Goal: Connect with others: Connect with others

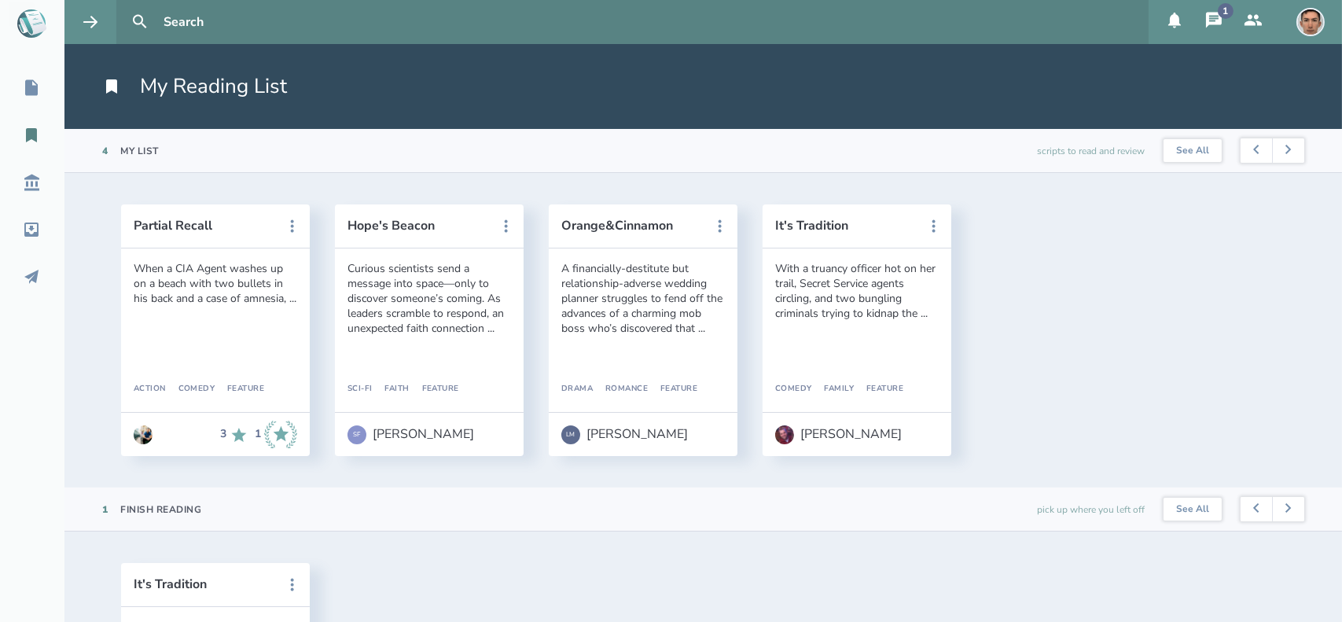
click at [1208, 11] on icon at bounding box center [1213, 20] width 19 height 19
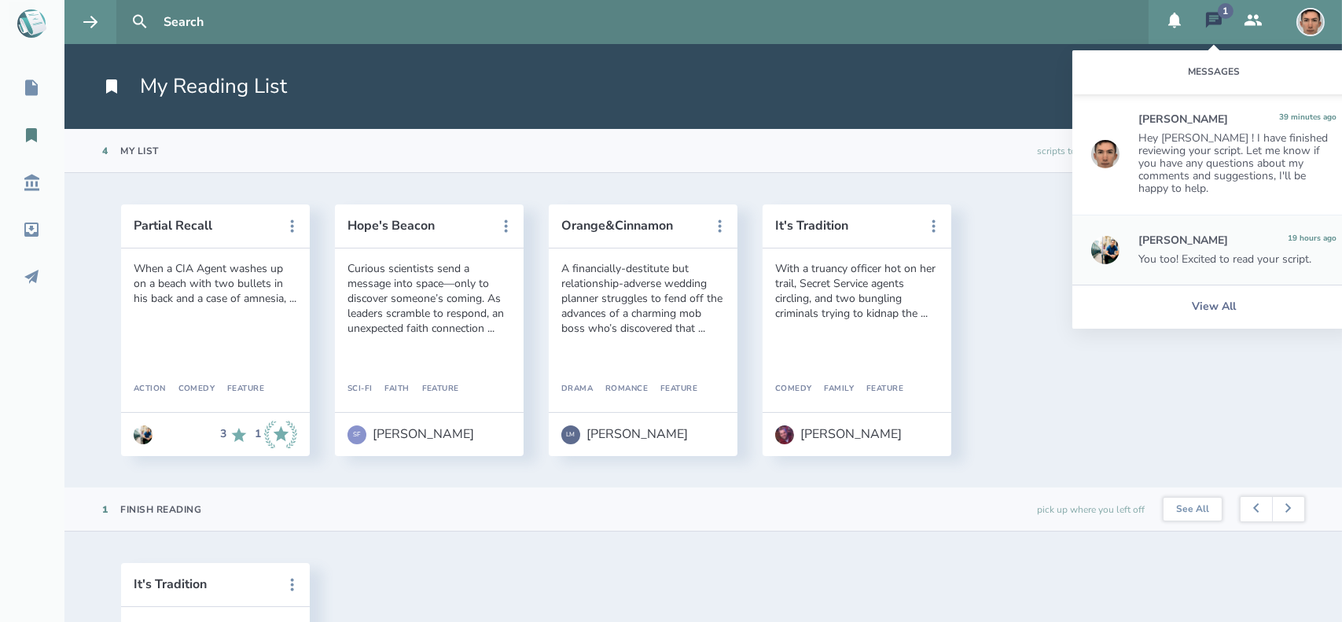
click at [1199, 145] on div "Hey [PERSON_NAME] ! I have finished reviewing your script. Let me know if you h…" at bounding box center [1237, 163] width 198 height 63
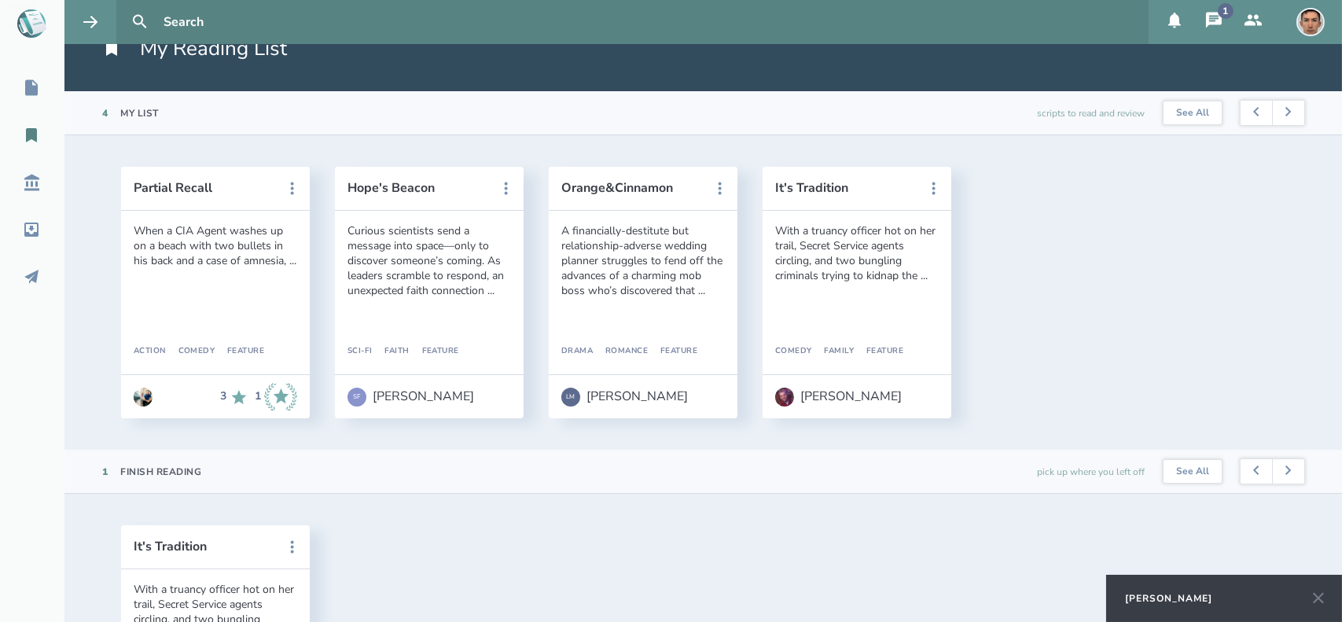
scroll to position [41, 0]
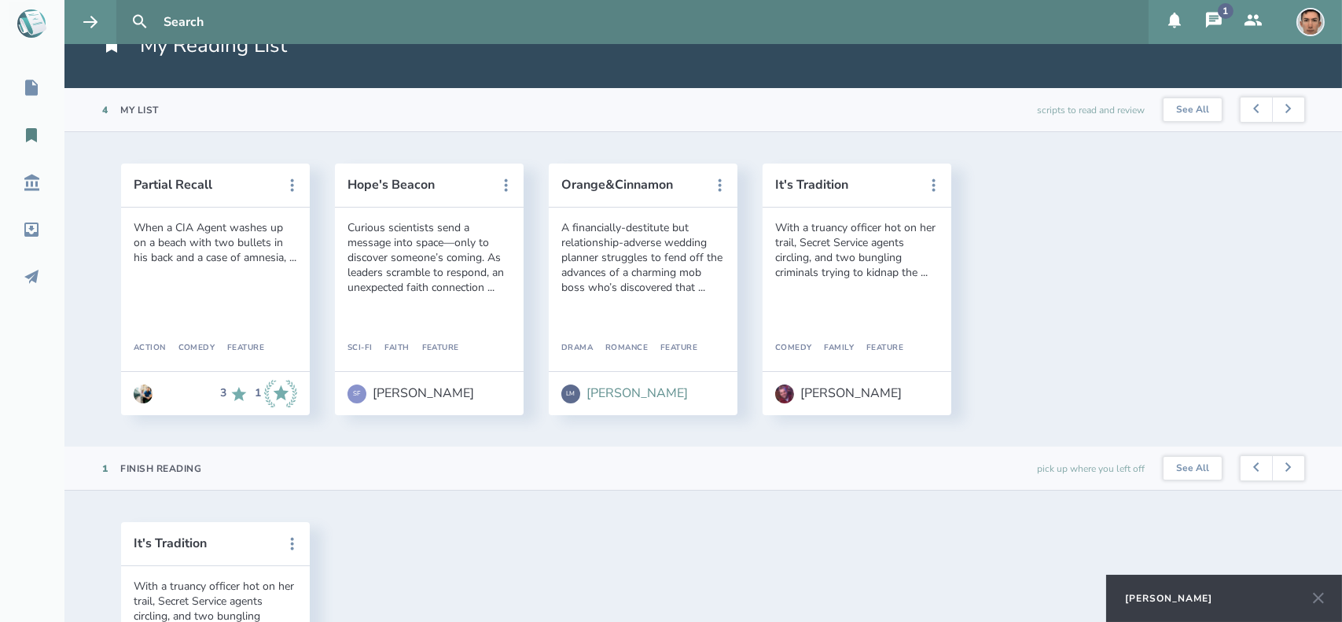
click at [604, 402] on div "LM [PERSON_NAME]" at bounding box center [624, 393] width 127 height 19
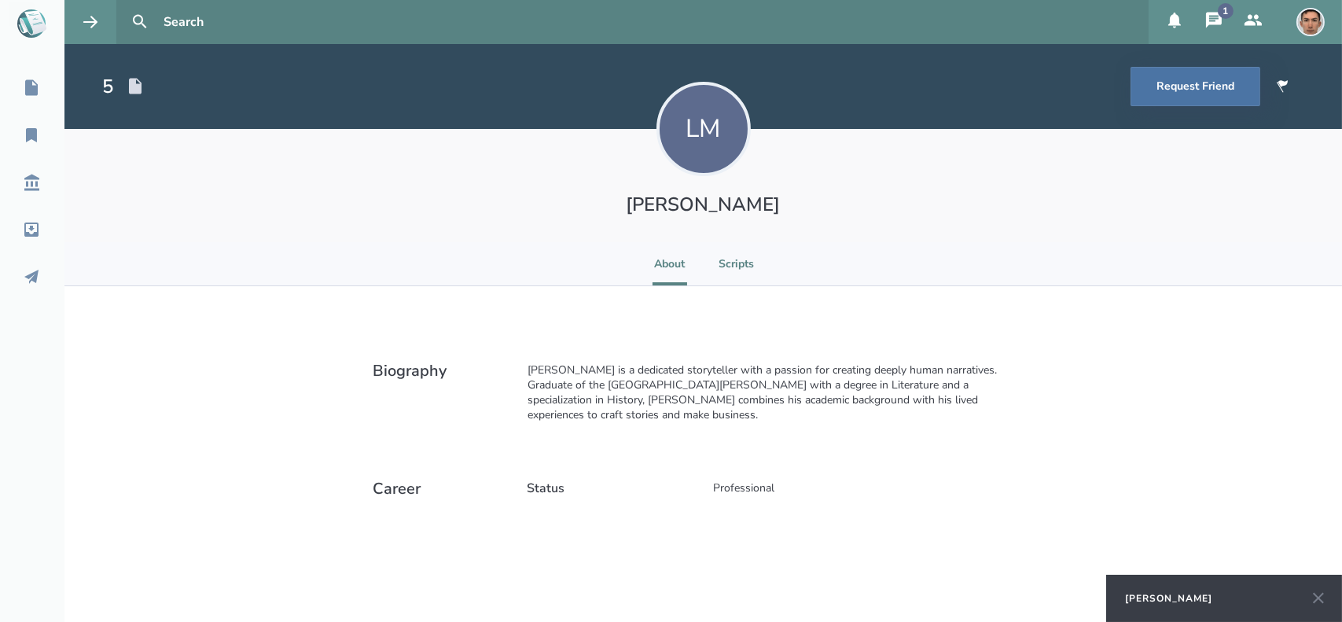
click at [745, 259] on li "Scripts" at bounding box center [736, 263] width 35 height 43
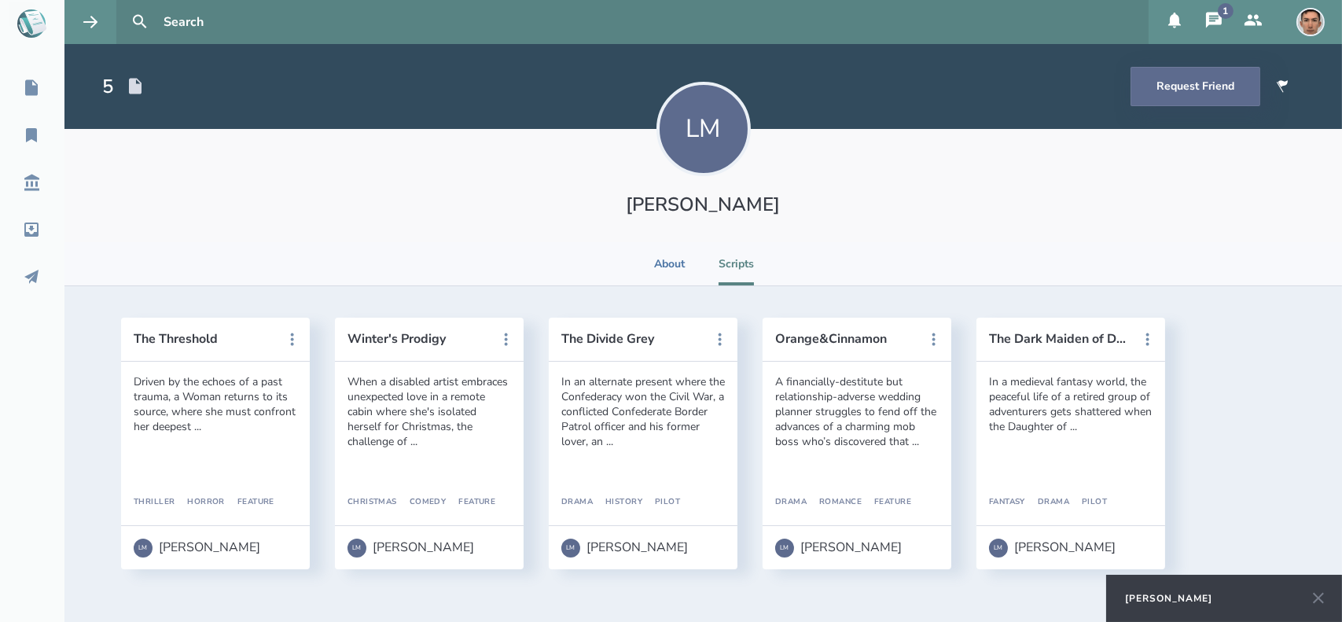
click at [1157, 99] on button "Request Friend" at bounding box center [1196, 86] width 130 height 39
click at [1202, 20] on button "1" at bounding box center [1213, 22] width 39 height 44
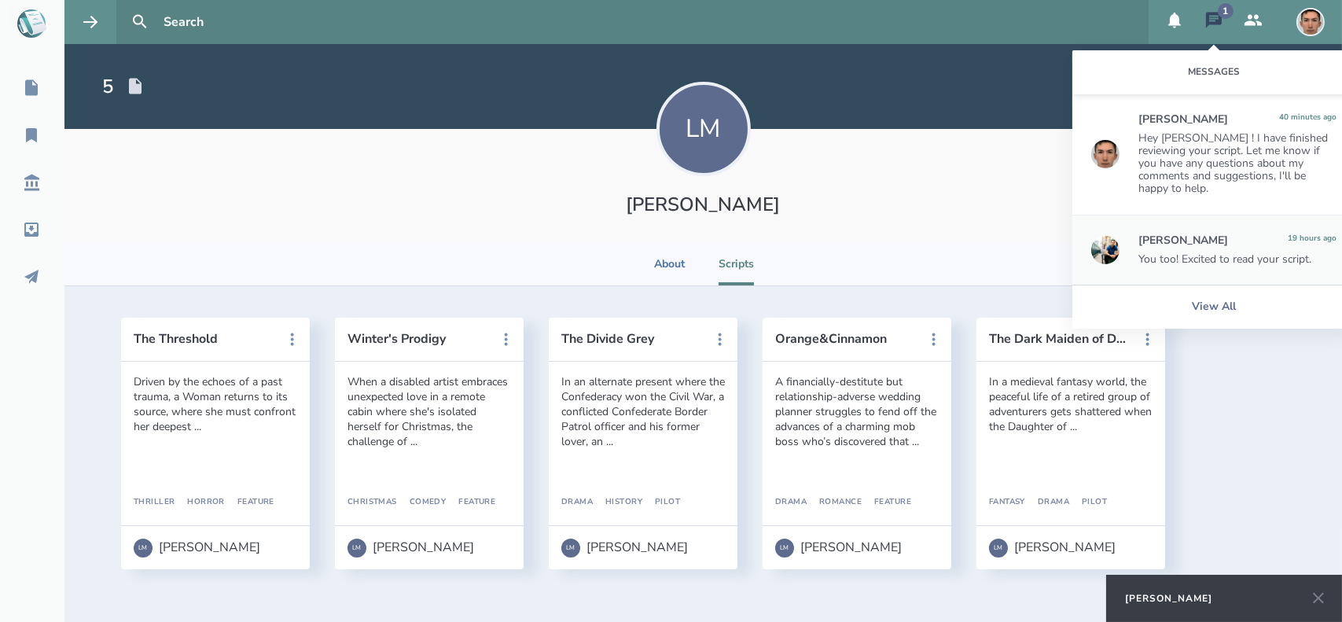
click at [1222, 234] on div "[PERSON_NAME]" at bounding box center [1183, 240] width 90 height 13
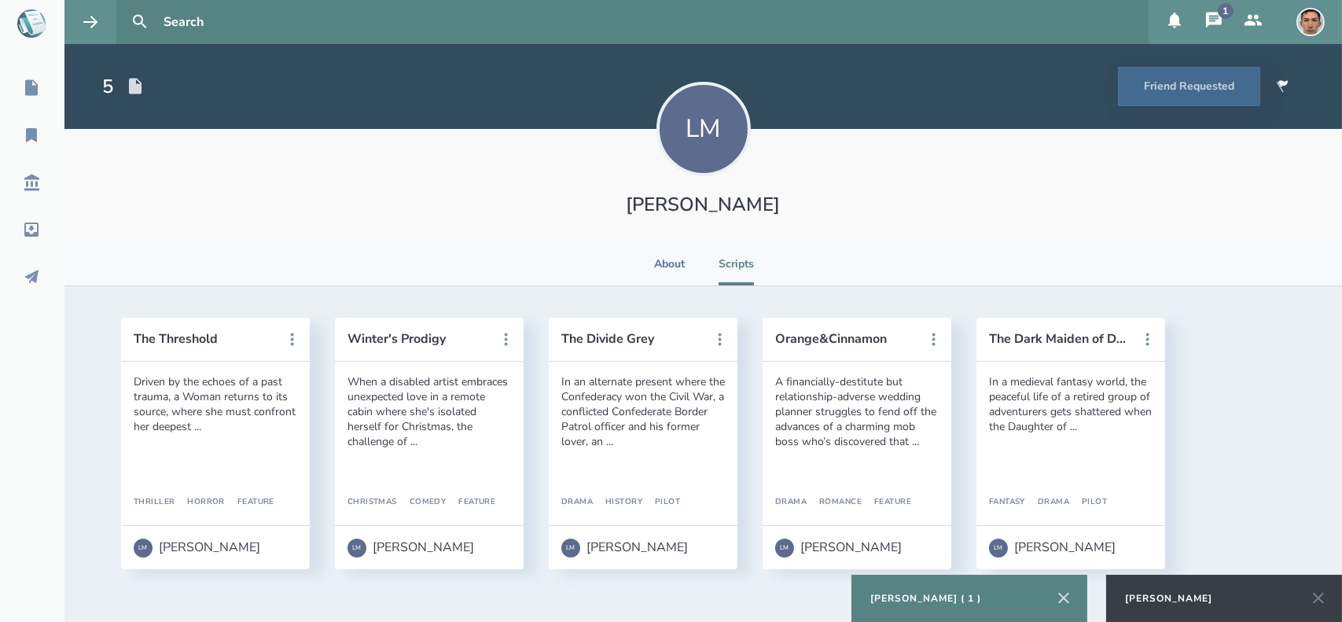
click at [1061, 596] on icon at bounding box center [1063, 598] width 11 height 11
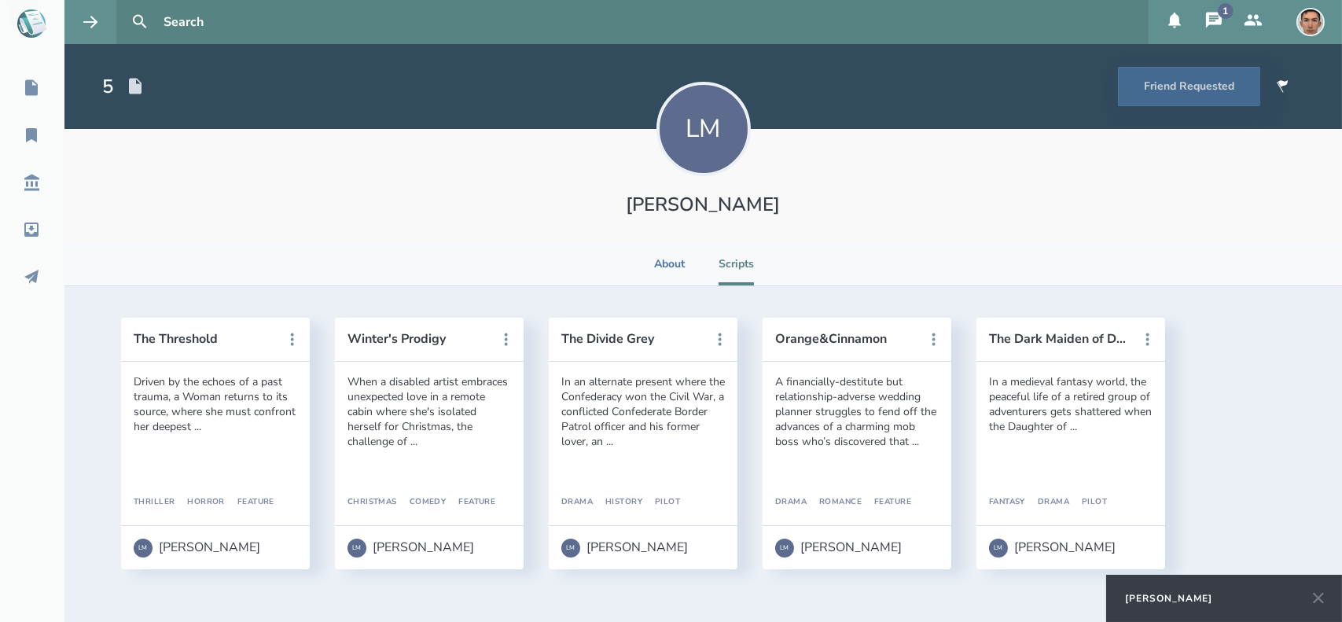
click at [1318, 590] on icon at bounding box center [1318, 598] width 19 height 19
